Goal: Complete application form: Complete application form

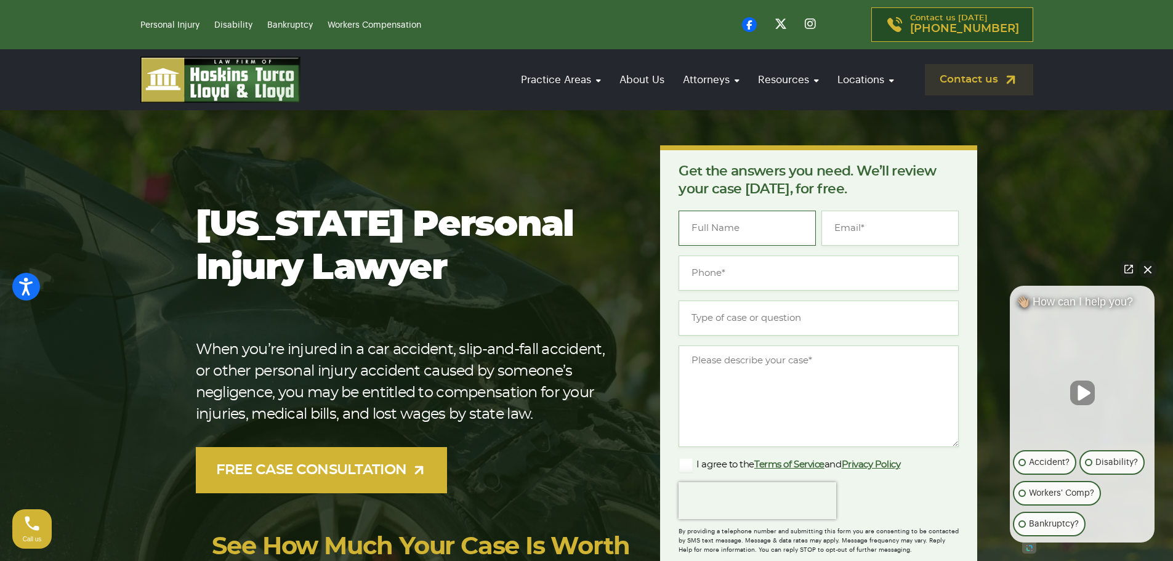
click at [711, 238] on input "Name *" at bounding box center [747, 228] width 137 height 35
type input "[PERSON_NAME]"
type input "[EMAIL_ADDRESS][DOMAIN_NAME]"
type input "[PHONE_NUMBER]"
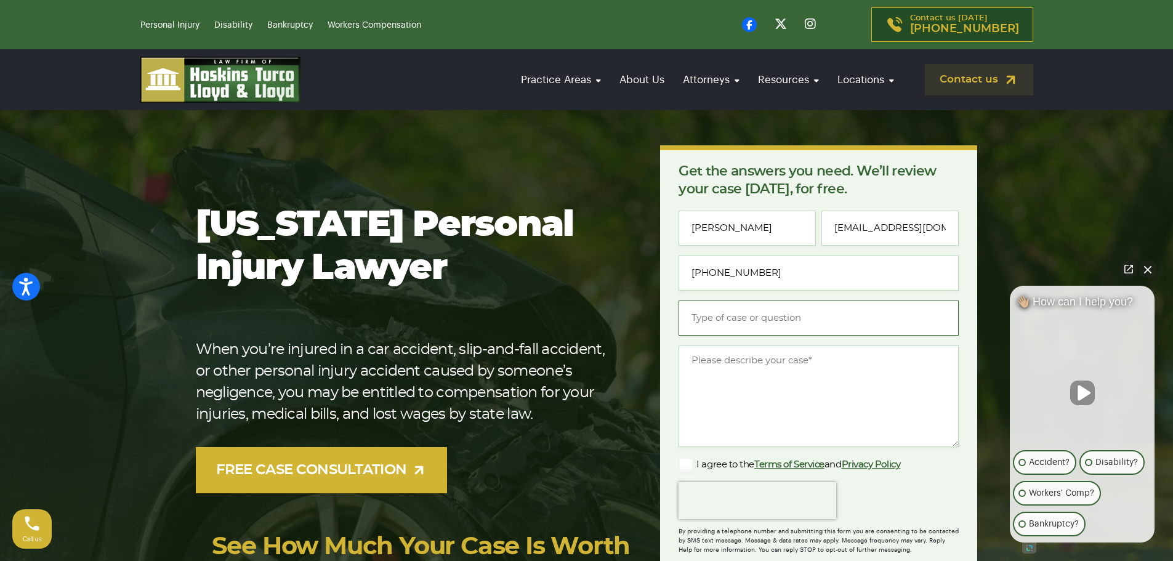
click at [742, 317] on input "Type of case or question *" at bounding box center [819, 318] width 280 height 35
type input "a"
type input "A"
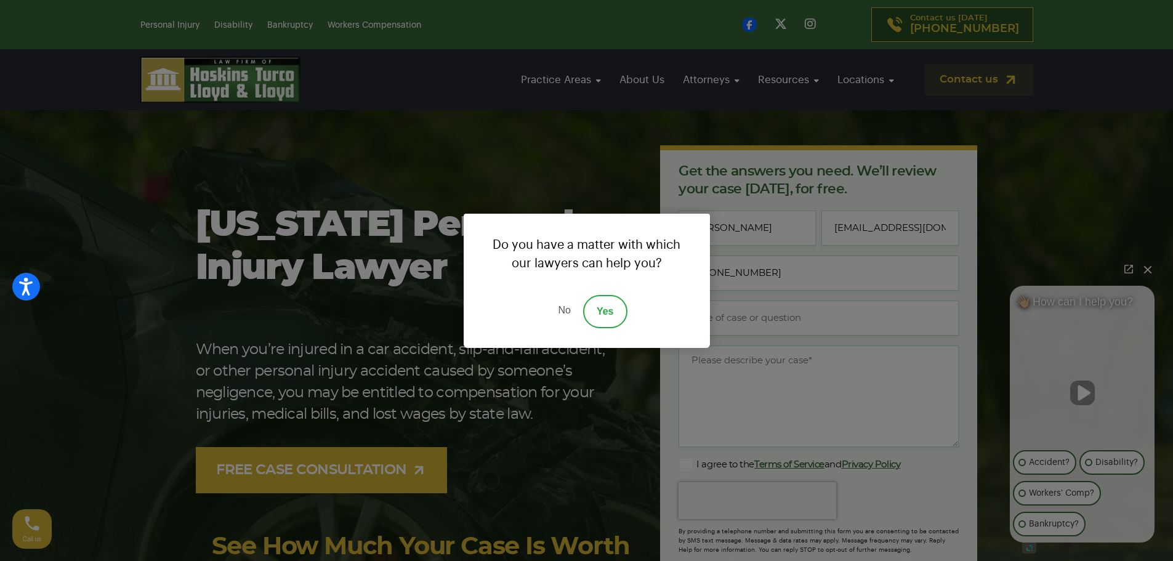
click at [599, 318] on link "Yes" at bounding box center [605, 311] width 44 height 33
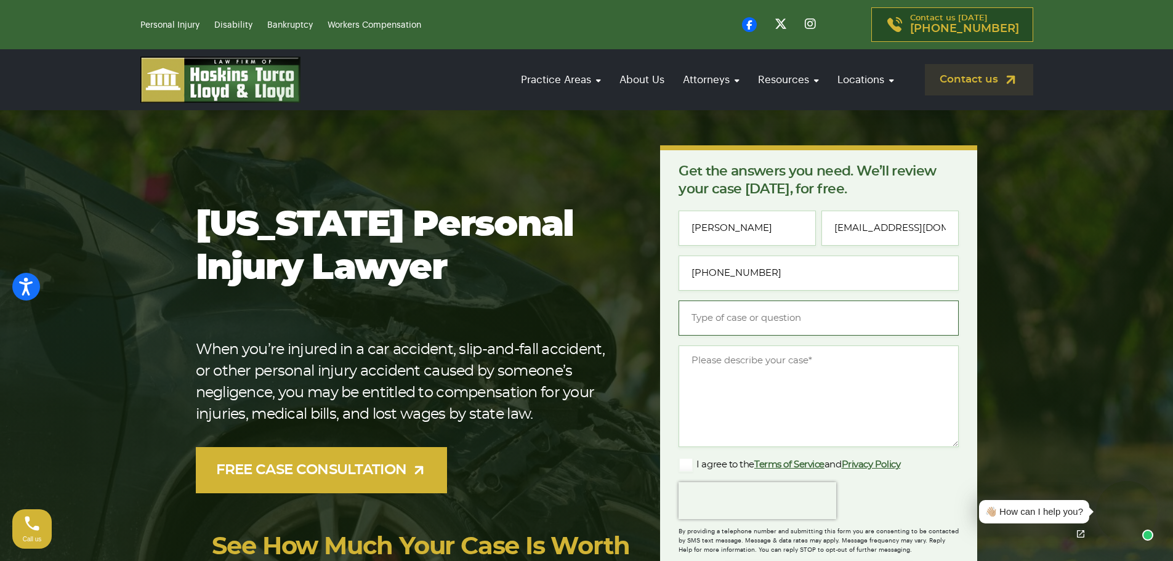
click at [753, 321] on input "Type of case or question *" at bounding box center [819, 318] width 280 height 35
type input "Parking garage accident"
click at [750, 362] on textarea "Message *" at bounding box center [819, 397] width 280 height 102
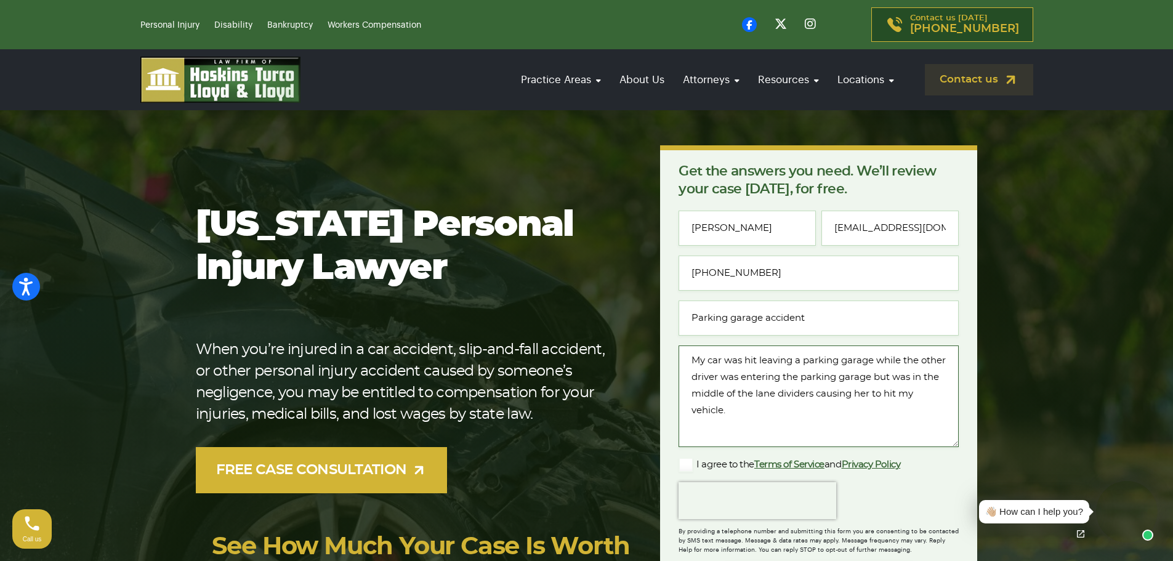
click at [737, 408] on textarea "My car was hit leaving a parking garage while the other driver was entering the…" at bounding box center [819, 397] width 280 height 102
click at [690, 358] on textarea "My car was hit leaving a parking garage while the other driver was entering the…" at bounding box center [819, 397] width 280 height 102
click at [734, 425] on textarea "On [DATE] My car was hit leaving a parking garage while the other driver was en…" at bounding box center [819, 397] width 280 height 102
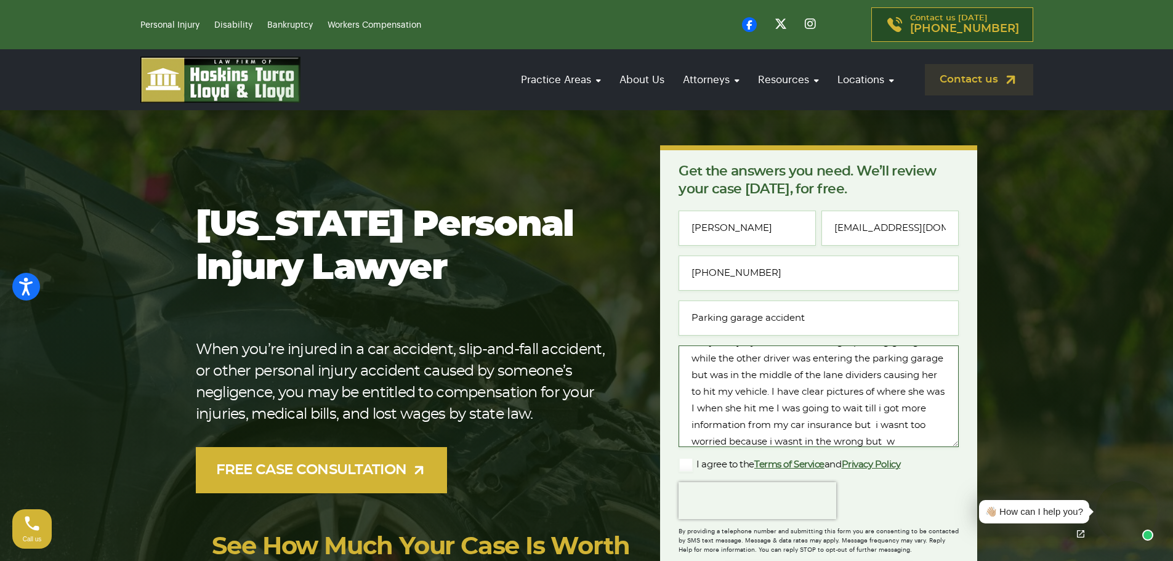
scroll to position [35, 0]
click at [742, 440] on textarea "On [DATE] My car was hit leaving a parking garage while the other driver was en…" at bounding box center [819, 397] width 280 height 102
click at [875, 427] on textarea "On [DATE] My car was hit leaving a parking garage while the other driver was en…" at bounding box center [819, 397] width 280 height 102
click at [877, 427] on textarea "On [DATE] My car was hit leaving a parking garage while the other driver was en…" at bounding box center [819, 397] width 280 height 102
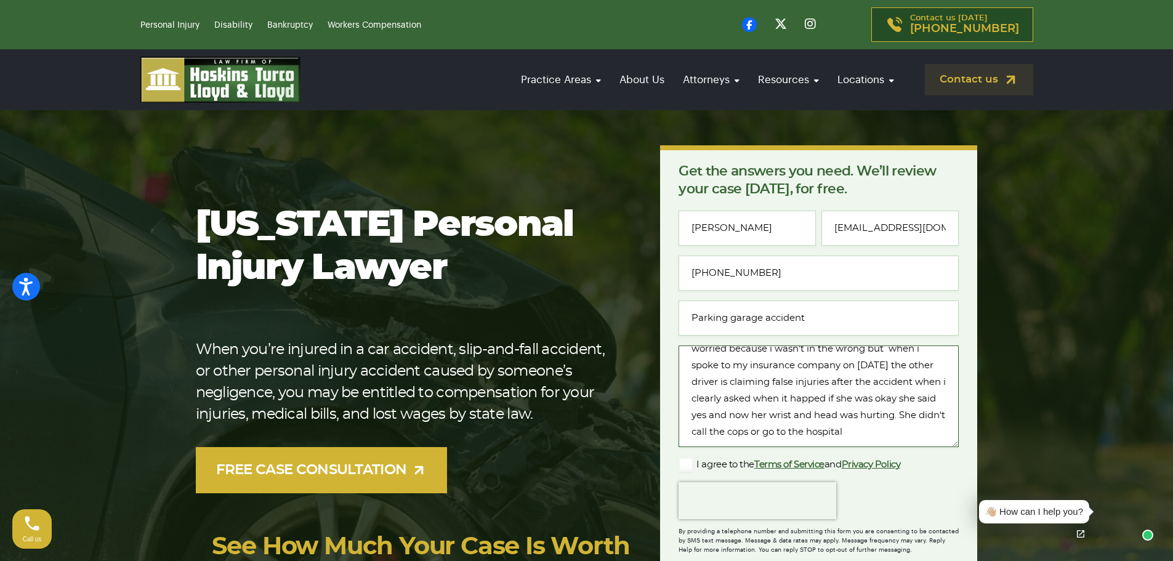
click at [746, 443] on textarea "On [DATE] My car was hit leaving a parking garage while the other driver was en…" at bounding box center [819, 397] width 280 height 102
click at [773, 440] on textarea "On [DATE] My car was hit leaving a parking garage while the other driver was en…" at bounding box center [819, 397] width 280 height 102
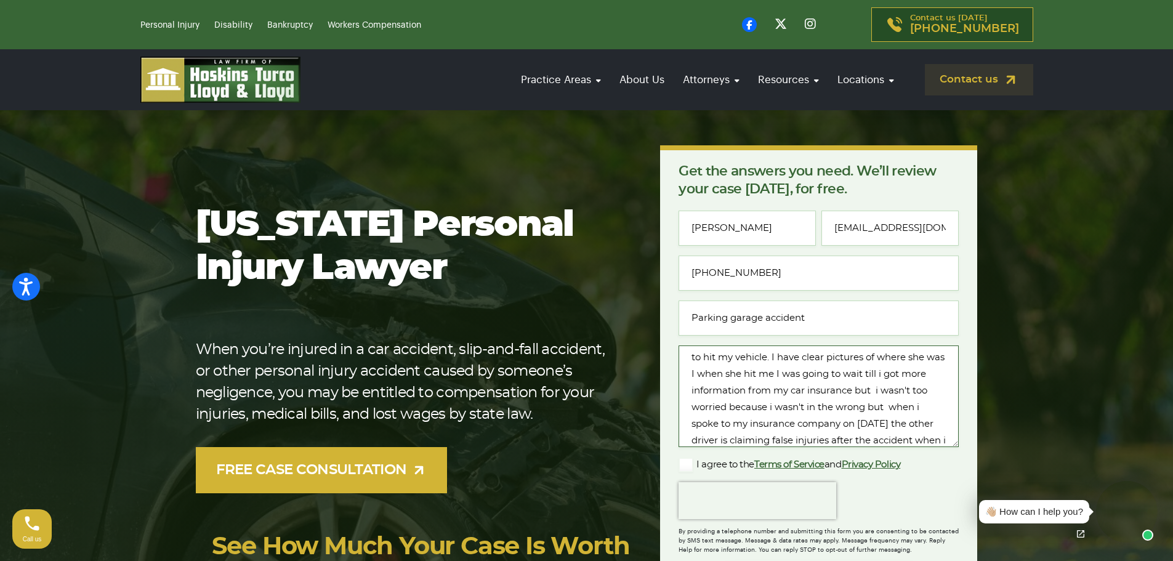
scroll to position [0, 0]
drag, startPoint x: 724, startPoint y: 442, endPoint x: 676, endPoint y: 326, distance: 125.0
click at [676, 326] on div "Get the answers you need. We’ll review your case [DATE], for free. " * " indica…" at bounding box center [818, 391] width 317 height 493
paste textarea "Loremips Dolorsita – Consectet 0, 3794 Ad Elitseddo 9, 1566, ei tempori utl etd…"
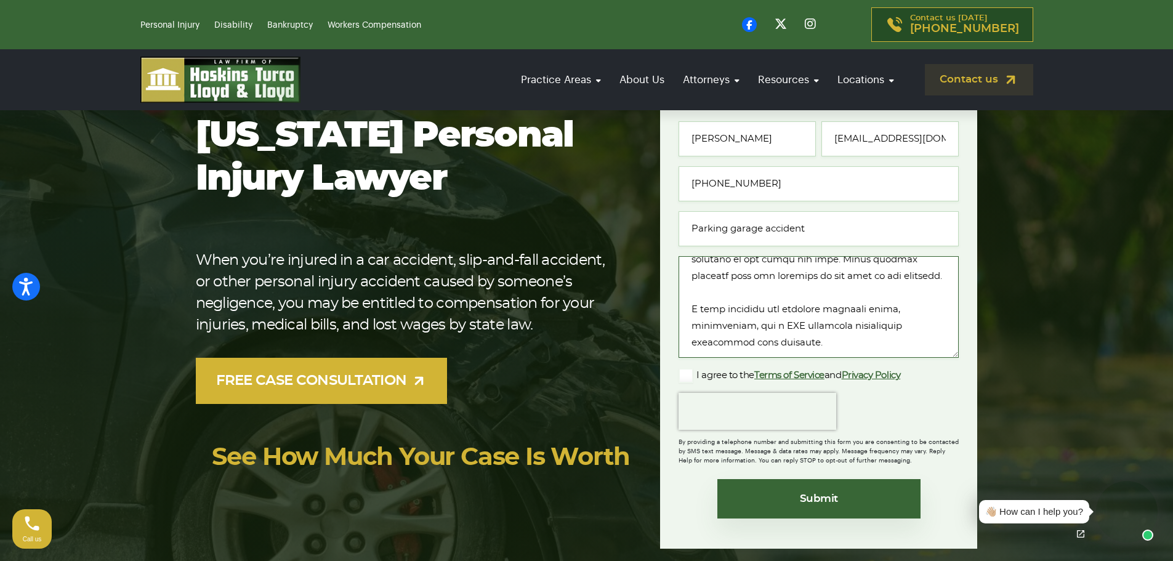
scroll to position [102, 0]
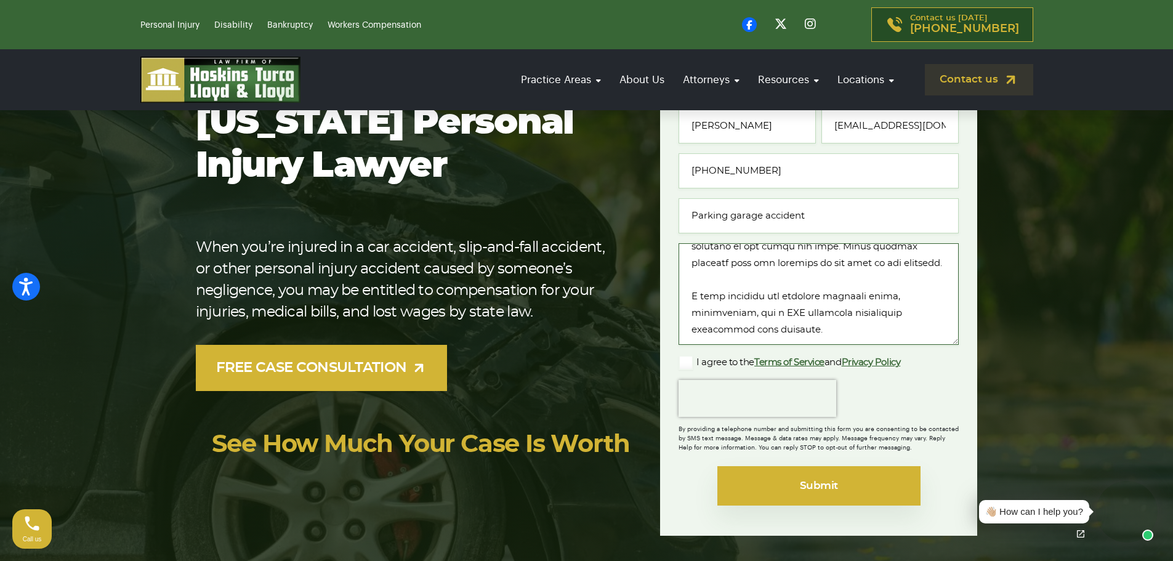
type textarea "Loremips Dolorsita – Consectet 0, 3794 Ad Elitseddo 9, 1566, ei tempori utl etd…"
click at [844, 477] on input "Submit" at bounding box center [819, 485] width 203 height 39
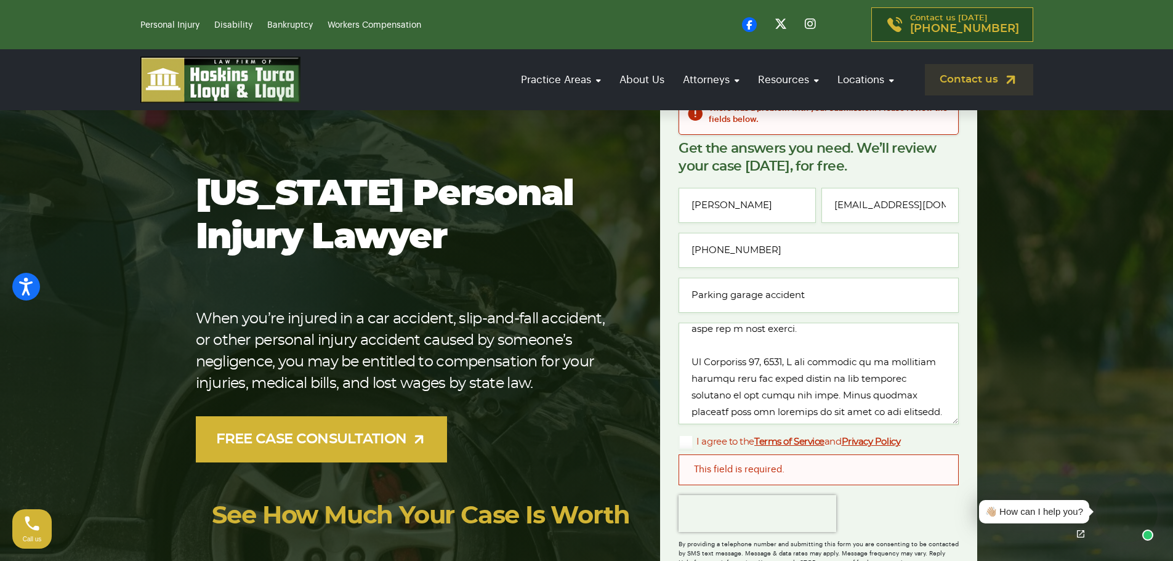
scroll to position [123, 0]
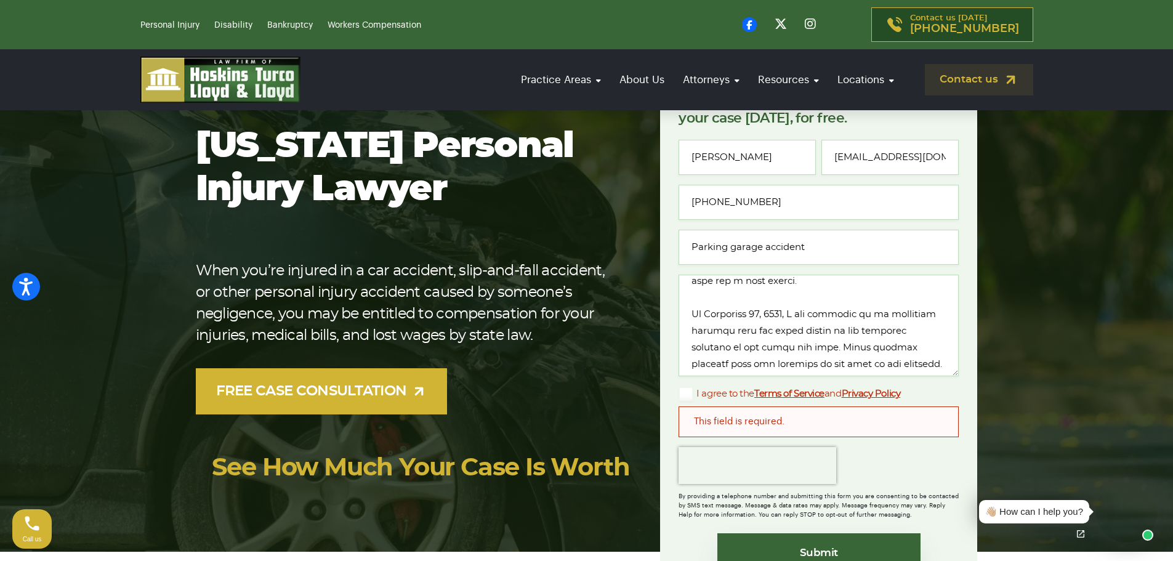
click at [875, 424] on div "This field is required." at bounding box center [819, 421] width 280 height 31
click at [823, 424] on div "This field is required." at bounding box center [819, 421] width 280 height 31
drag, startPoint x: 711, startPoint y: 394, endPoint x: 708, endPoint y: 402, distance: 8.6
click at [711, 394] on label "I agree to the Terms of Service and Privacy Policy" at bounding box center [790, 394] width 222 height 15
click at [0, 0] on input "I agree to the Terms of Service and Privacy Policy" at bounding box center [0, 0] width 0 height 0
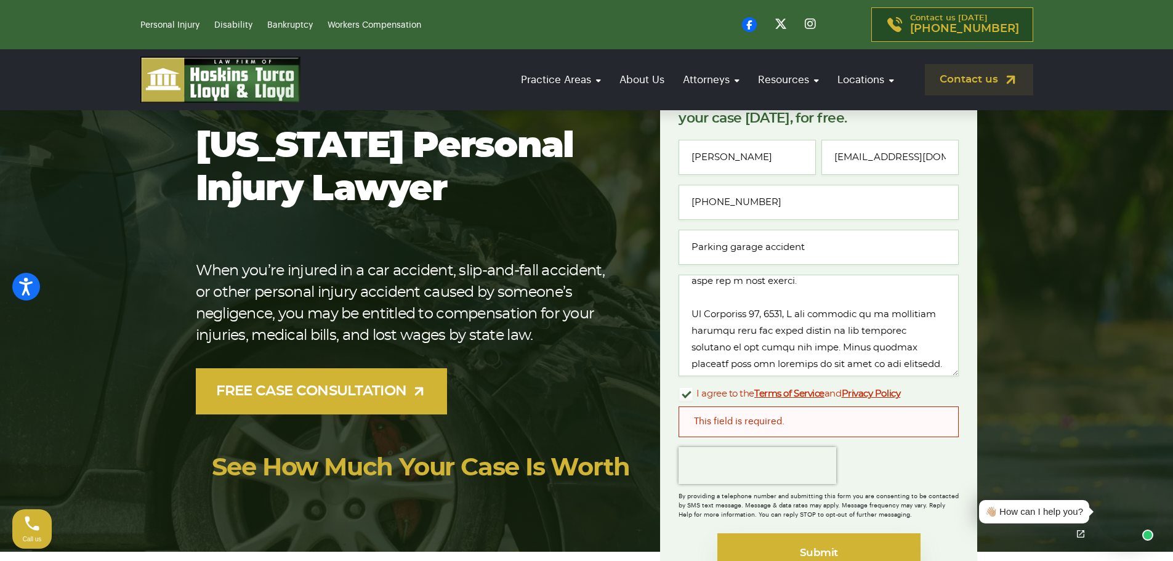
click at [799, 551] on input "Submit" at bounding box center [819, 552] width 203 height 39
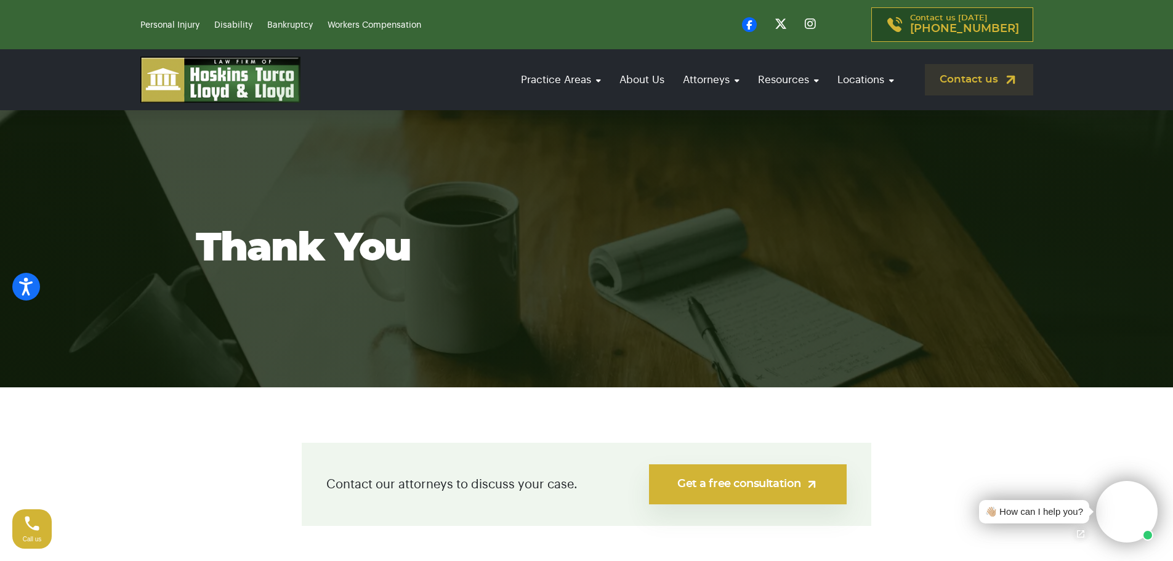
click at [690, 473] on link "Get a free consultation" at bounding box center [748, 484] width 198 height 40
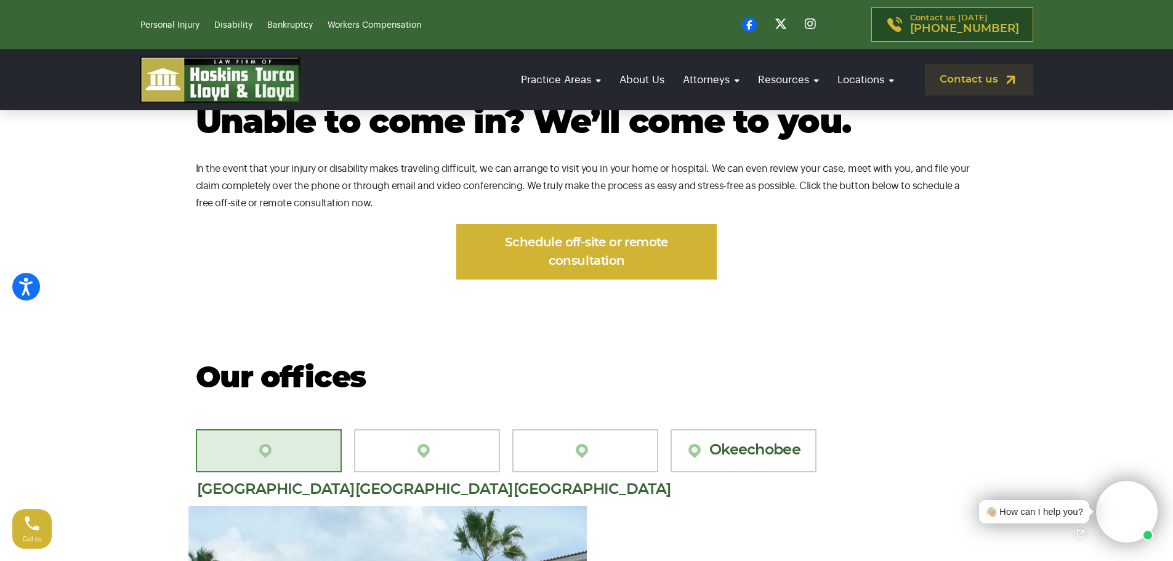
scroll to position [939, 0]
